Goal: Transaction & Acquisition: Purchase product/service

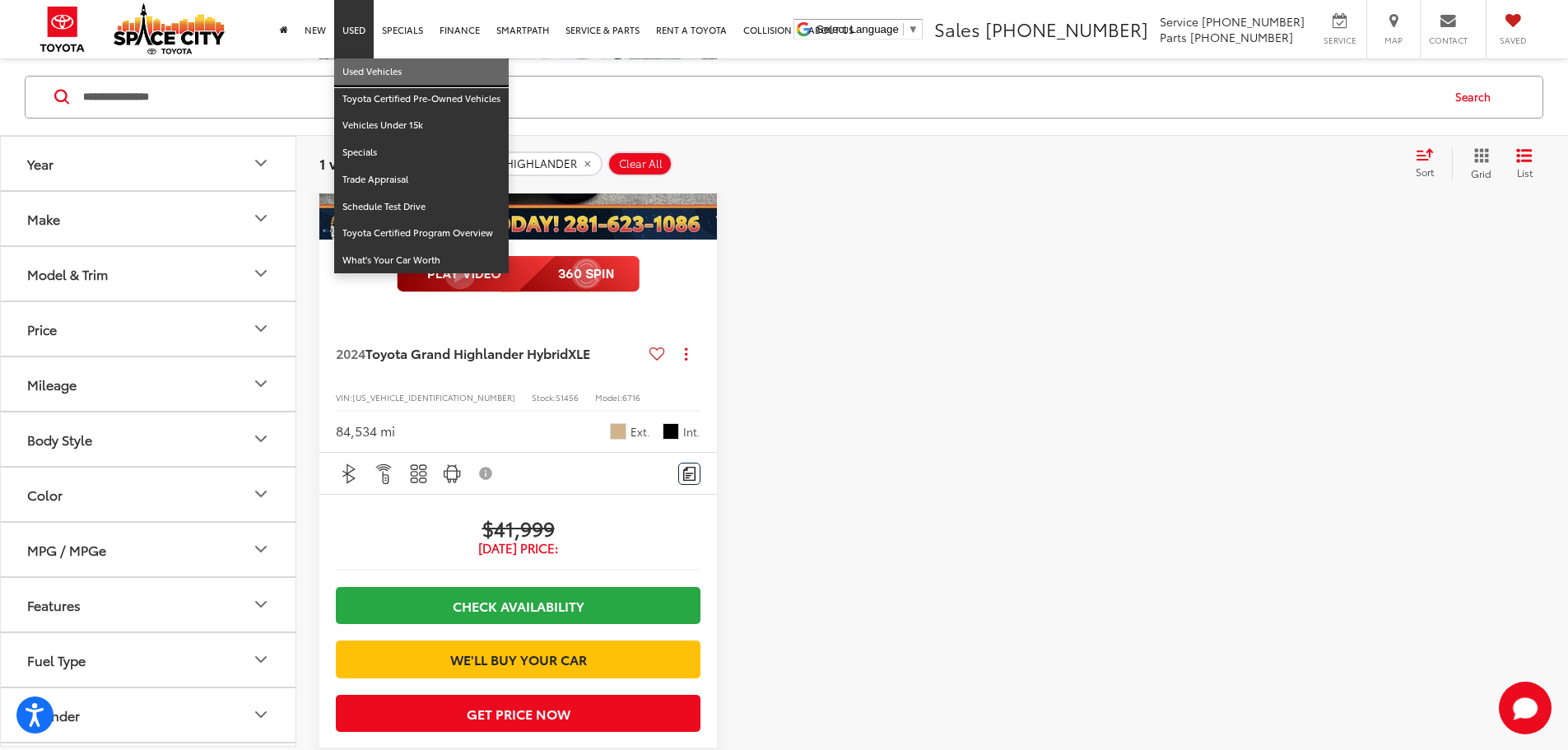
click at [355, 73] on link "Used Vehicles" at bounding box center [421, 72] width 174 height 27
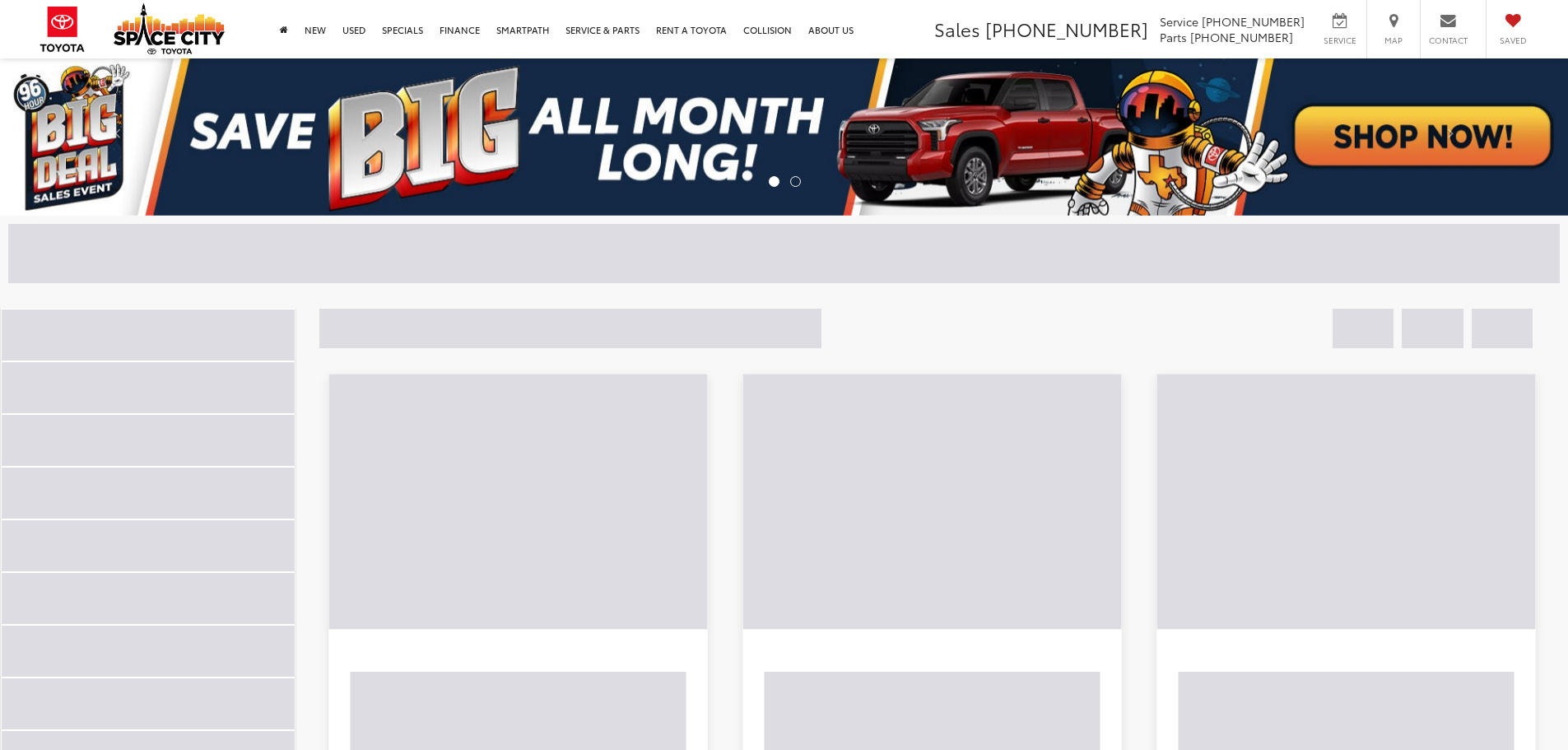
click at [190, 247] on div at bounding box center [552, 253] width 1087 height 60
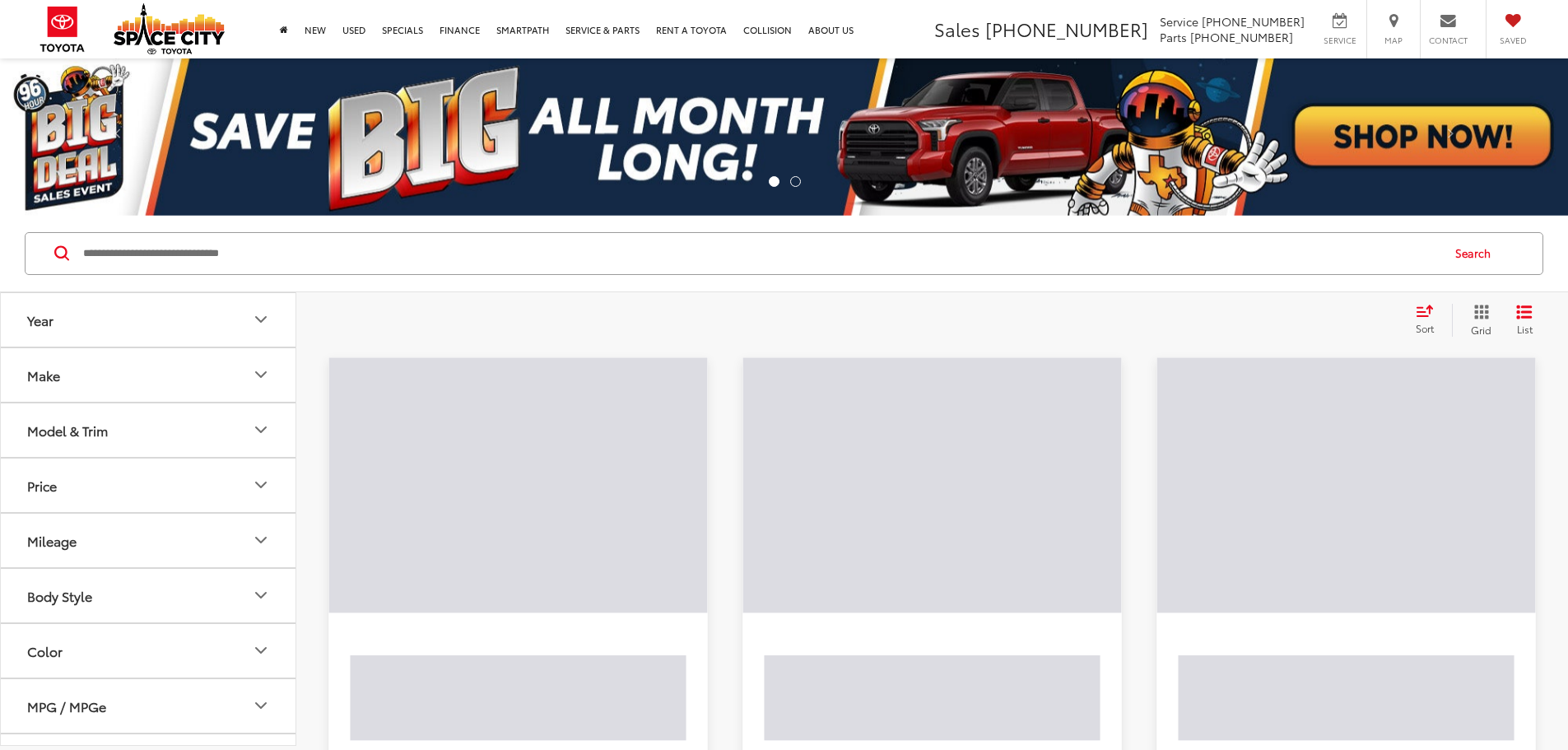
click at [190, 247] on input "Search by Make, Model, or Keyword" at bounding box center [761, 253] width 1359 height 39
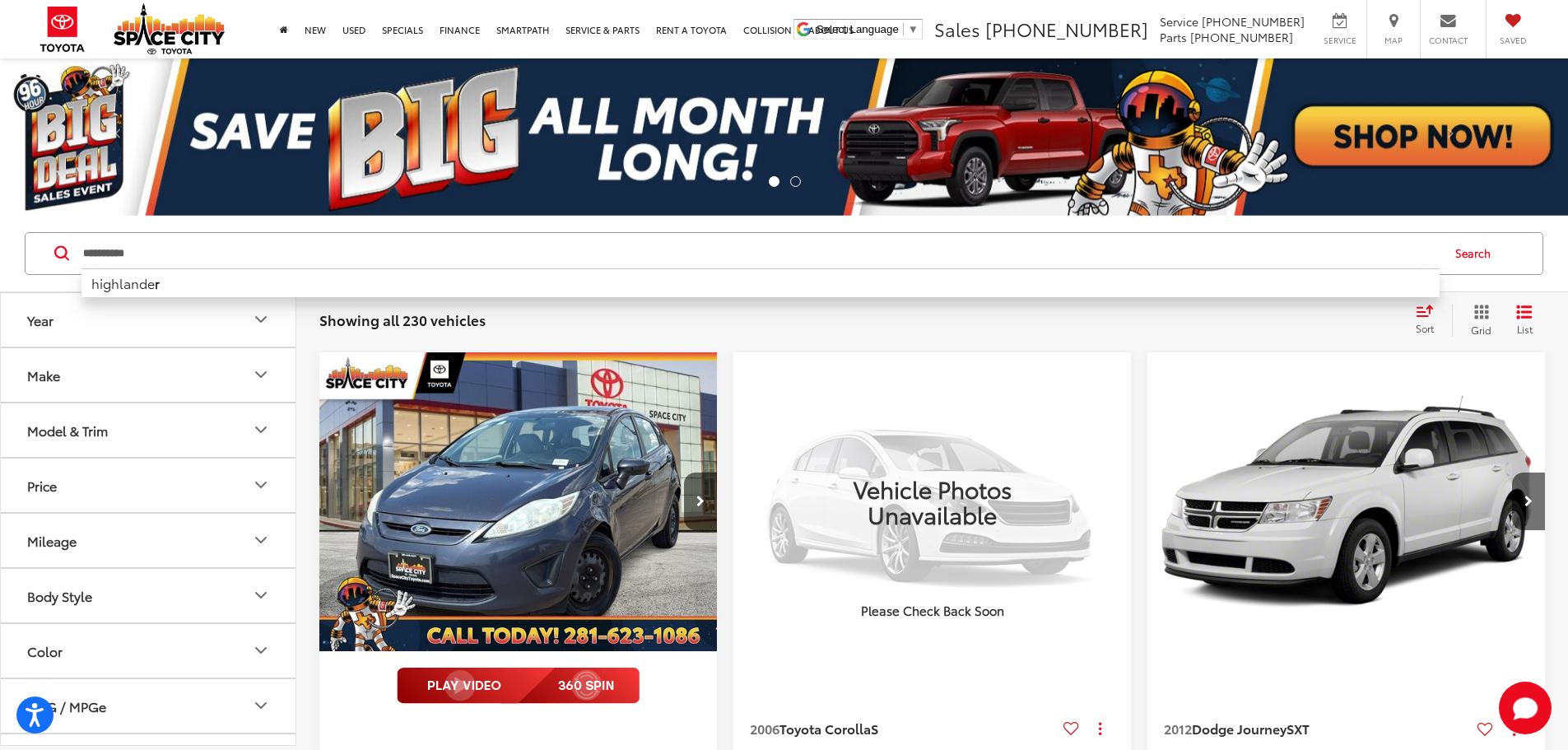
type input "**********"
